Goal: Task Accomplishment & Management: Use online tool/utility

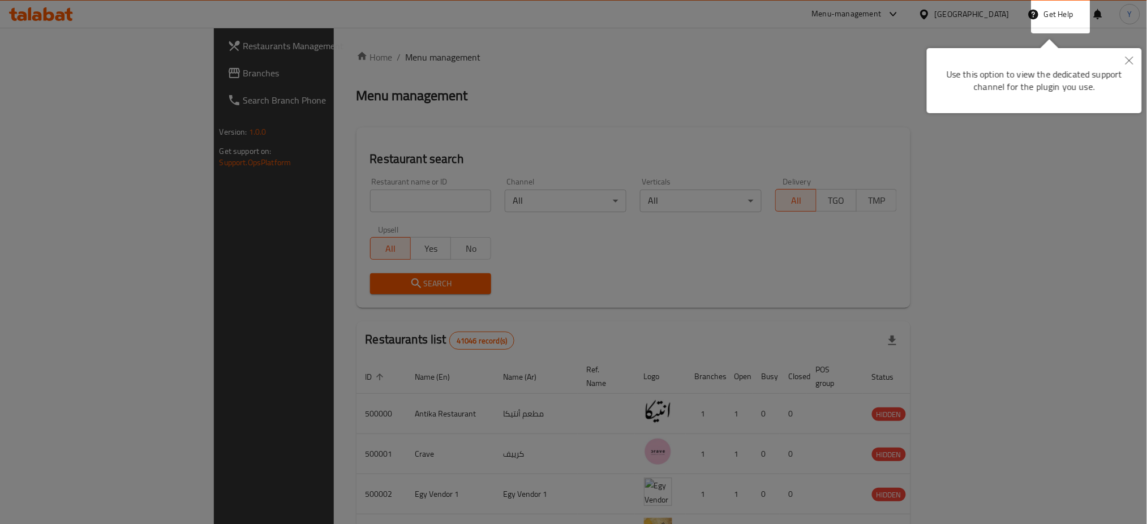
click at [437, 82] on div at bounding box center [573, 262] width 1147 height 524
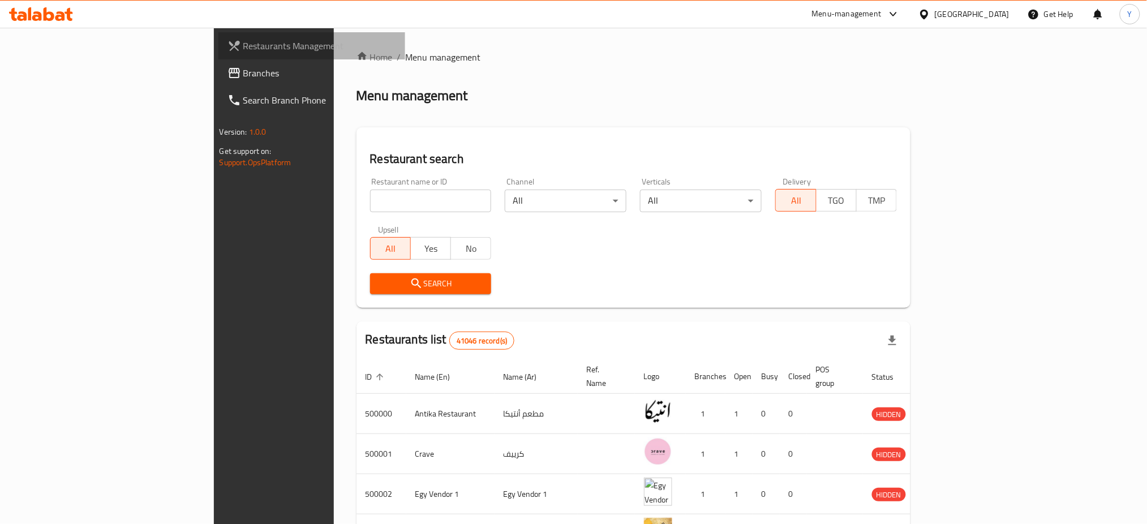
click at [218, 53] on link "Restaurants Management" at bounding box center [311, 45] width 187 height 27
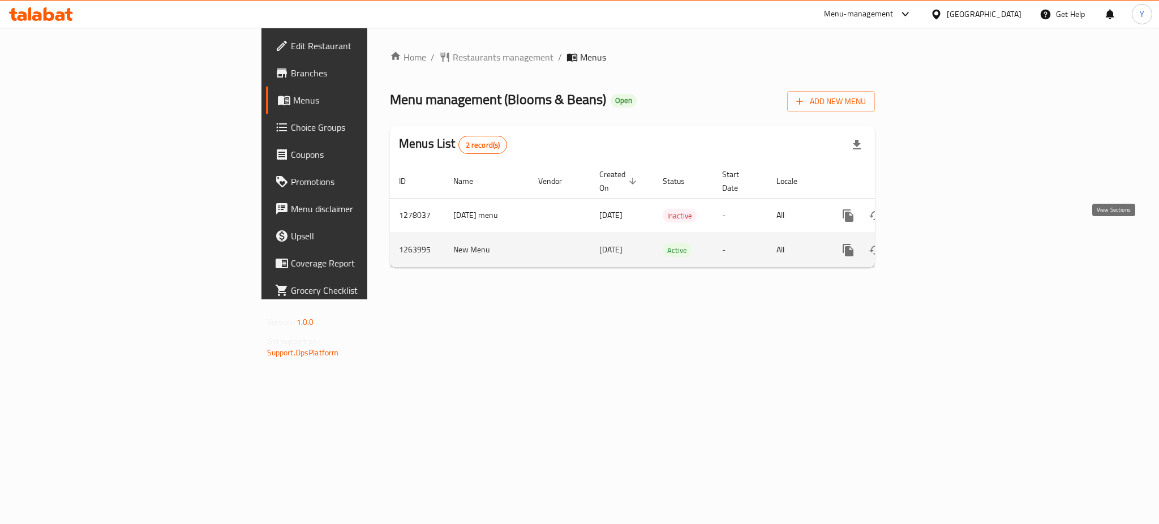
click at [935, 245] on icon "enhanced table" at bounding box center [929, 250] width 10 height 10
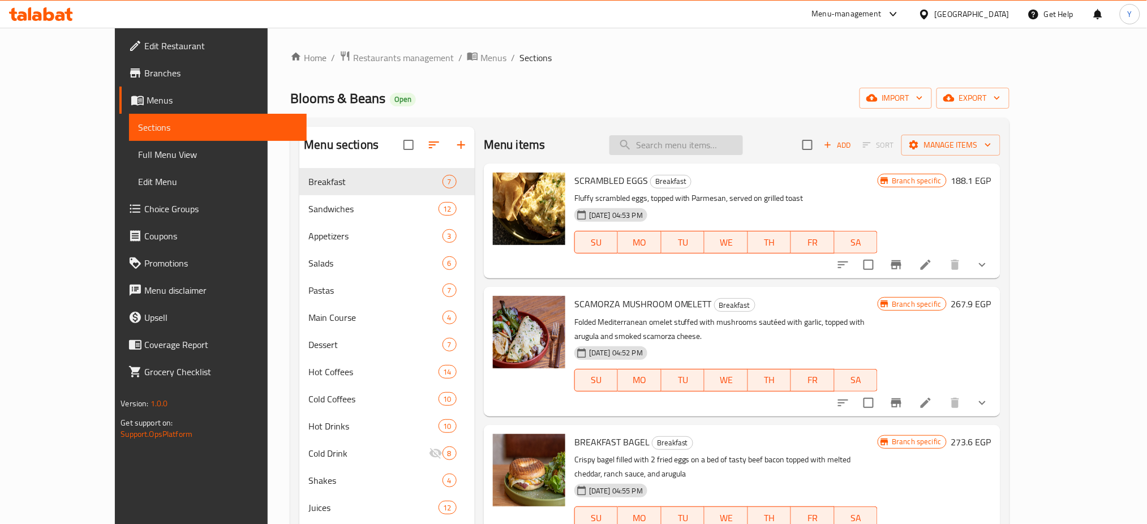
click at [679, 137] on input "search" at bounding box center [676, 145] width 134 height 20
click at [713, 135] on div "Menu items Add Sort Manage items" at bounding box center [742, 145] width 516 height 37
click at [708, 145] on input "search" at bounding box center [676, 145] width 134 height 20
paste input "to go box"
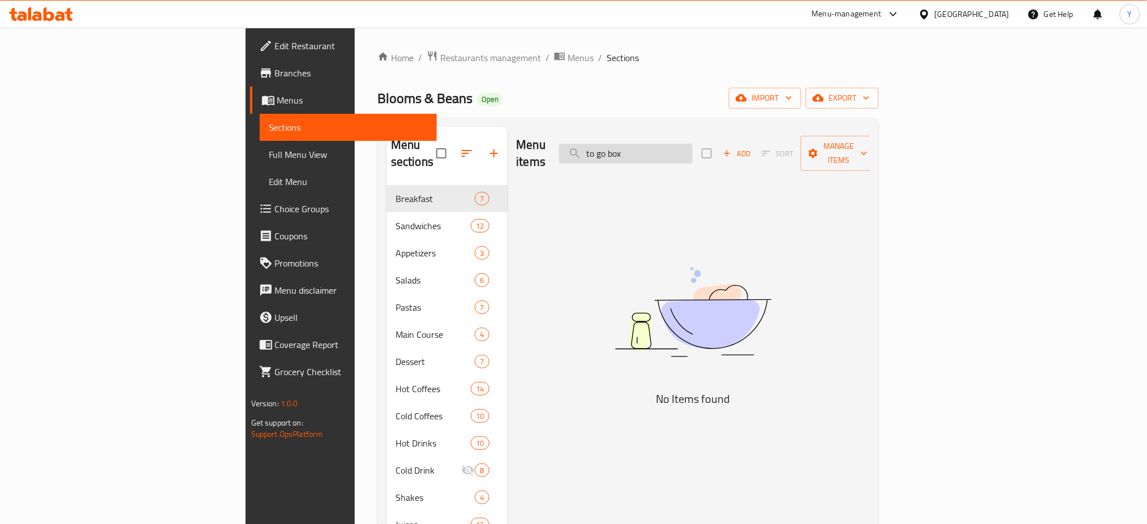
click at [687, 147] on input "to go box" at bounding box center [626, 154] width 134 height 20
click at [692, 147] on input "to go box" at bounding box center [626, 154] width 134 height 20
drag, startPoint x: 692, startPoint y: 147, endPoint x: 630, endPoint y: 159, distance: 63.9
click at [630, 159] on div "Menu items to go box Add Sort Manage items" at bounding box center [693, 154] width 354 height 54
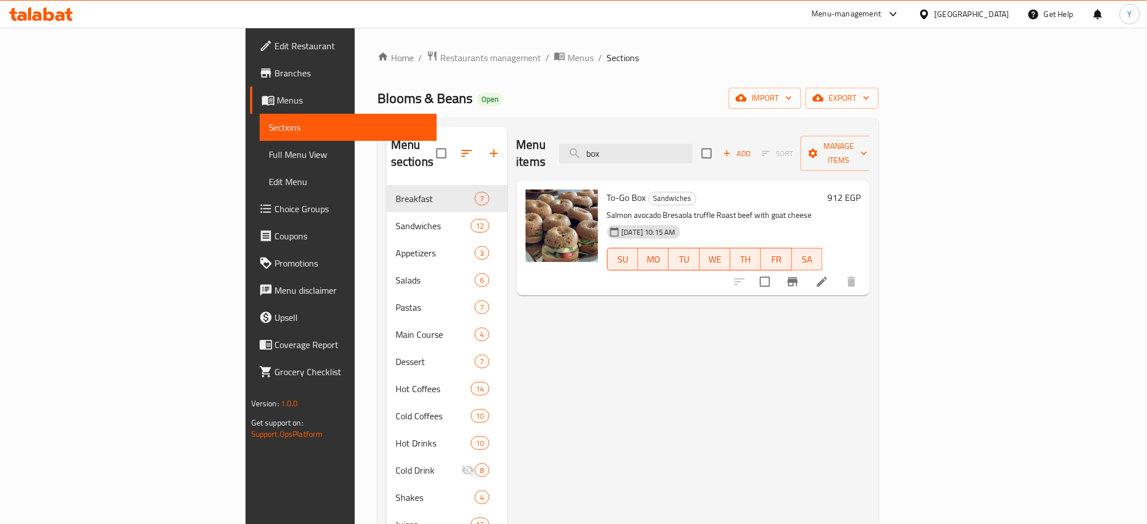
type input "box"
click at [377, 98] on span "Blooms & Beans" at bounding box center [424, 97] width 95 height 25
click at [377, 97] on span "Blooms & Beans" at bounding box center [424, 97] width 95 height 25
drag, startPoint x: 240, startPoint y: 97, endPoint x: 292, endPoint y: 98, distance: 52.1
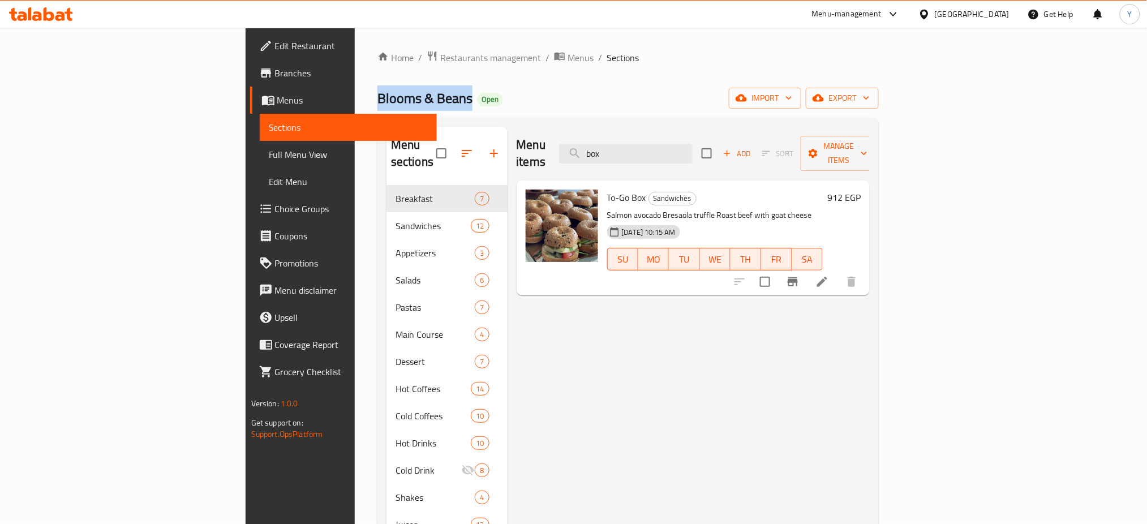
click at [377, 98] on span "Blooms & Beans" at bounding box center [424, 97] width 95 height 25
copy span "Blooms & Beans"
click at [250, 64] on link "Branches" at bounding box center [343, 72] width 187 height 27
